Goal: Complete application form

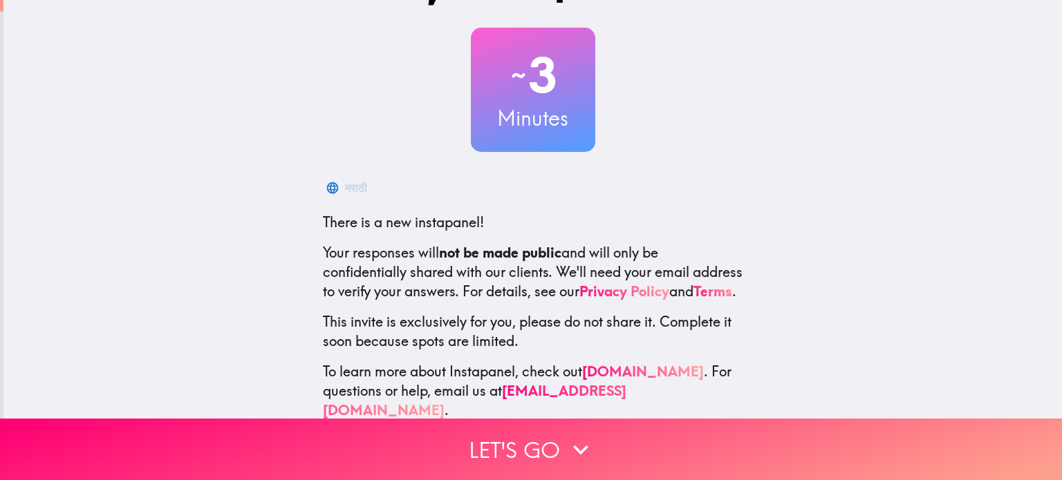
scroll to position [94, 0]
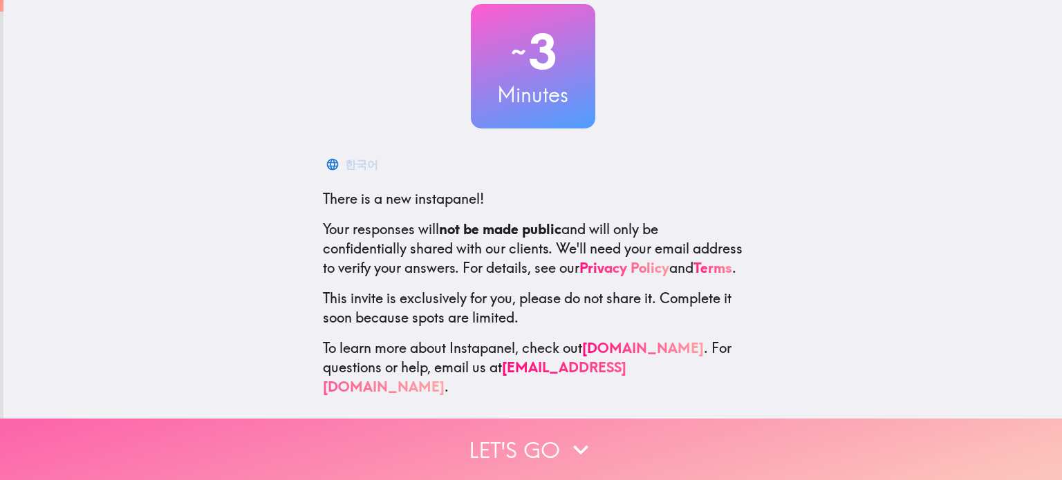
click at [655, 442] on button "Let's go" at bounding box center [531, 450] width 1062 height 62
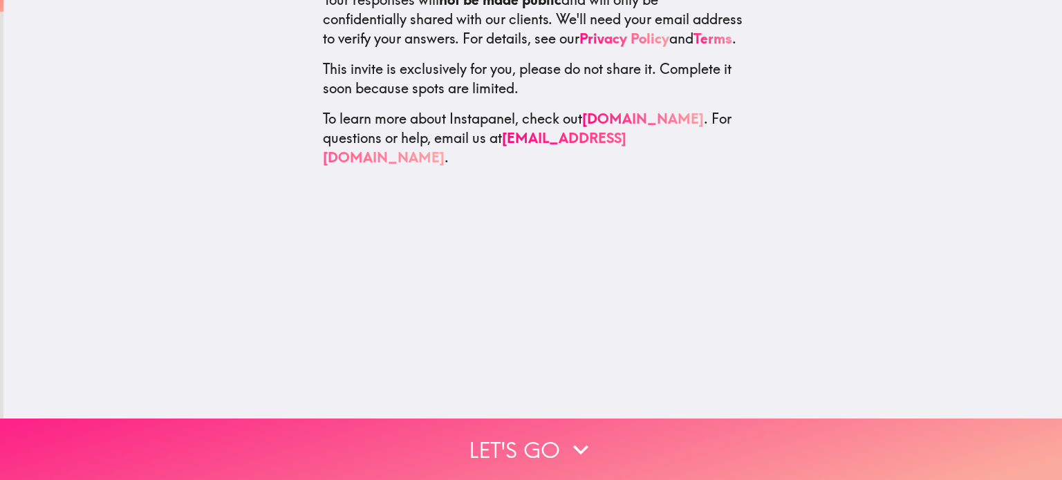
scroll to position [0, 0]
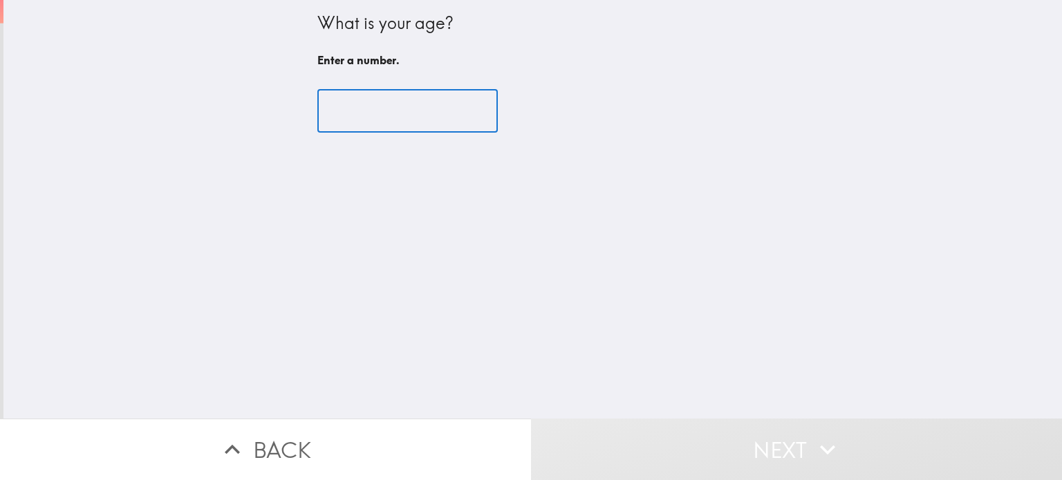
click at [359, 97] on input "number" at bounding box center [407, 111] width 180 height 43
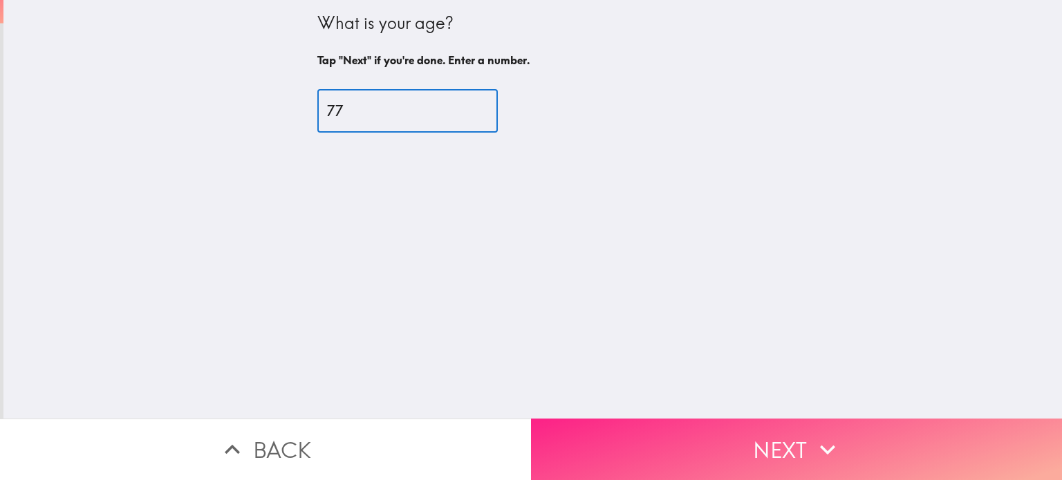
type input "77"
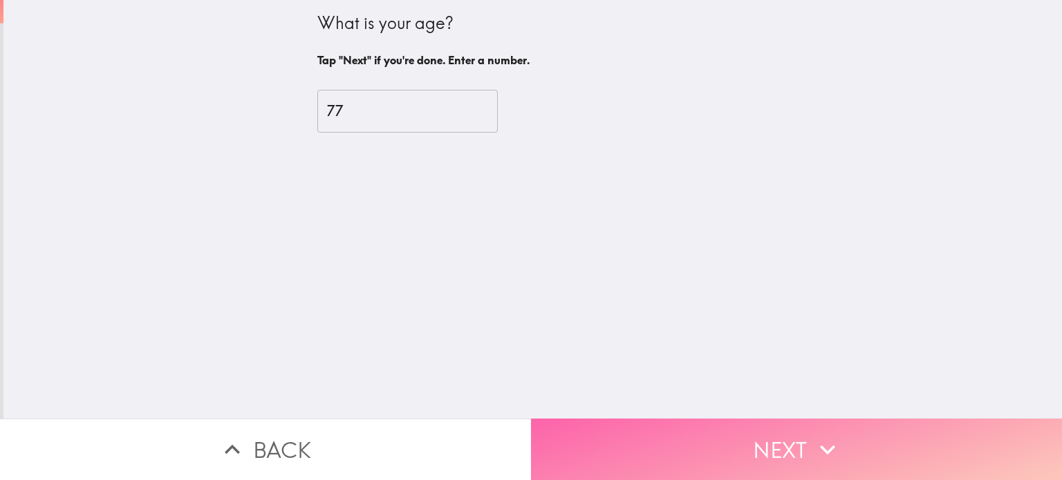
click at [610, 453] on button "Next" at bounding box center [796, 450] width 531 height 62
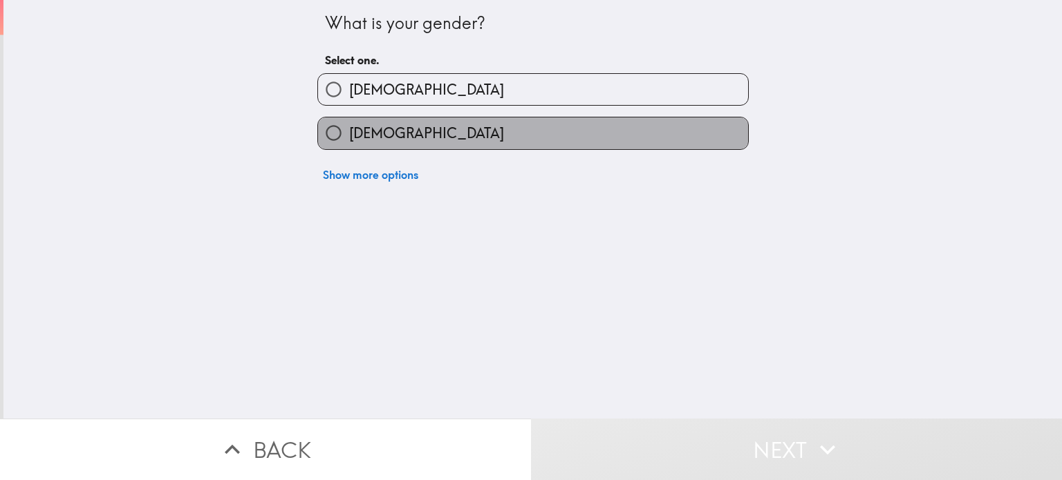
click at [438, 138] on label "[DEMOGRAPHIC_DATA]" at bounding box center [533, 133] width 430 height 31
click at [349, 138] on input "[DEMOGRAPHIC_DATA]" at bounding box center [333, 133] width 31 height 31
radio input "true"
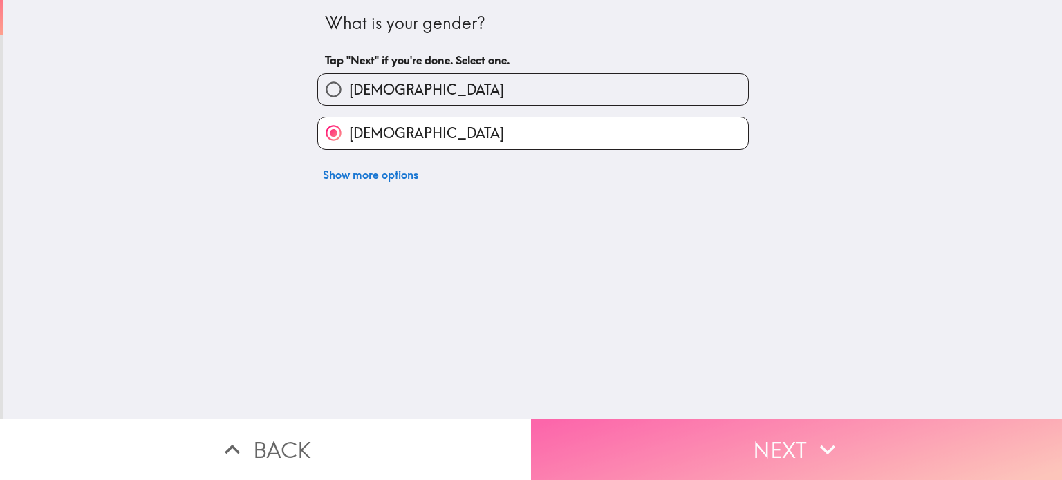
click at [647, 447] on button "Next" at bounding box center [796, 450] width 531 height 62
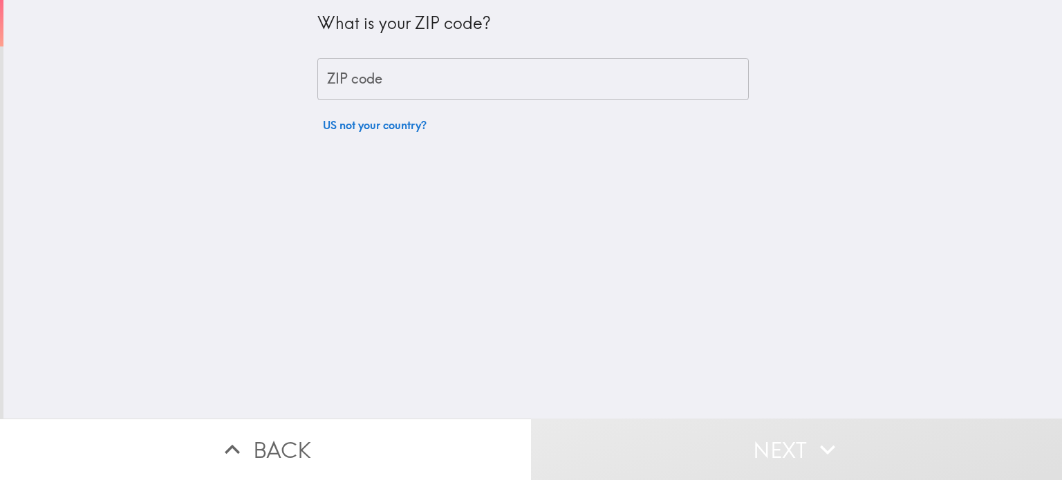
click at [550, 77] on input "ZIP code" at bounding box center [532, 79] width 431 height 43
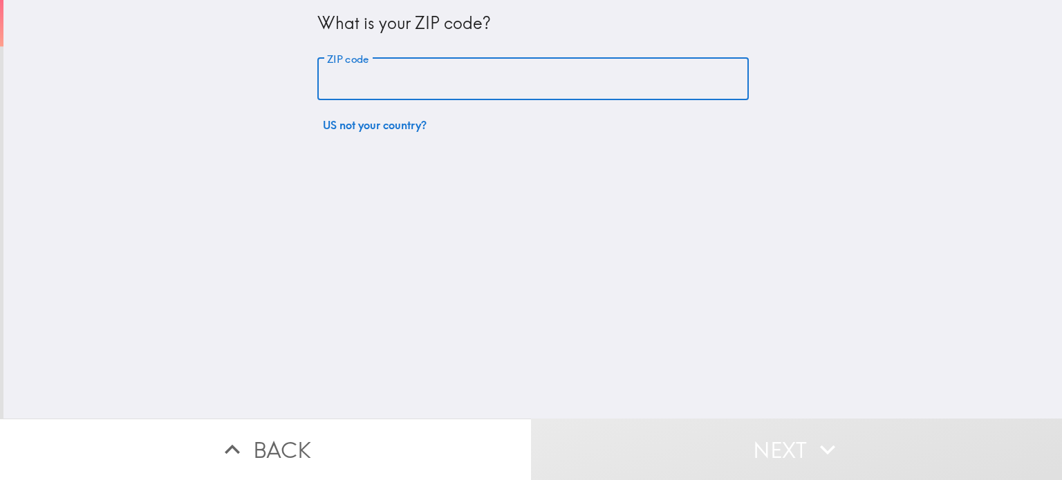
type input "86440"
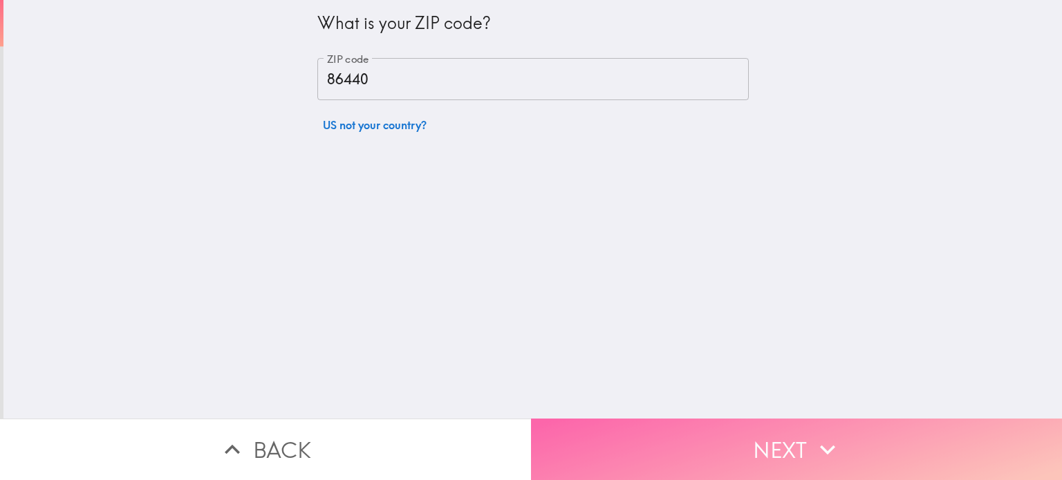
click at [707, 440] on button "Next" at bounding box center [796, 450] width 531 height 62
